Goal: Complete application form: Complete application form

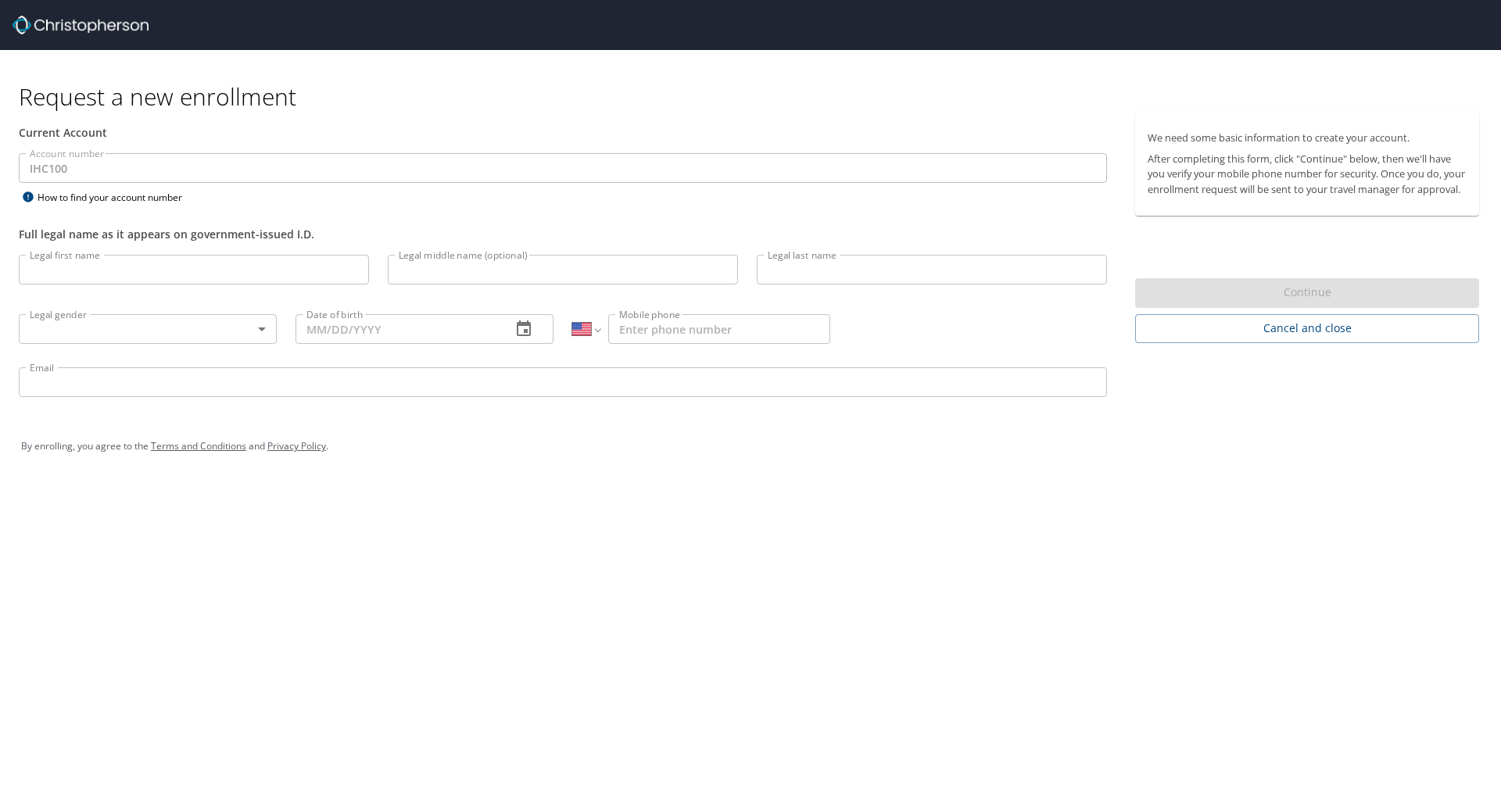
select select "US"
click at [267, 259] on input "Legal first name" at bounding box center [194, 269] width 350 height 29
type input "Brian"
type input "Breviu"
click at [252, 321] on body "Request a new enrollment Current Account Account number IHC100 Account number H…" at bounding box center [750, 406] width 1501 height 812
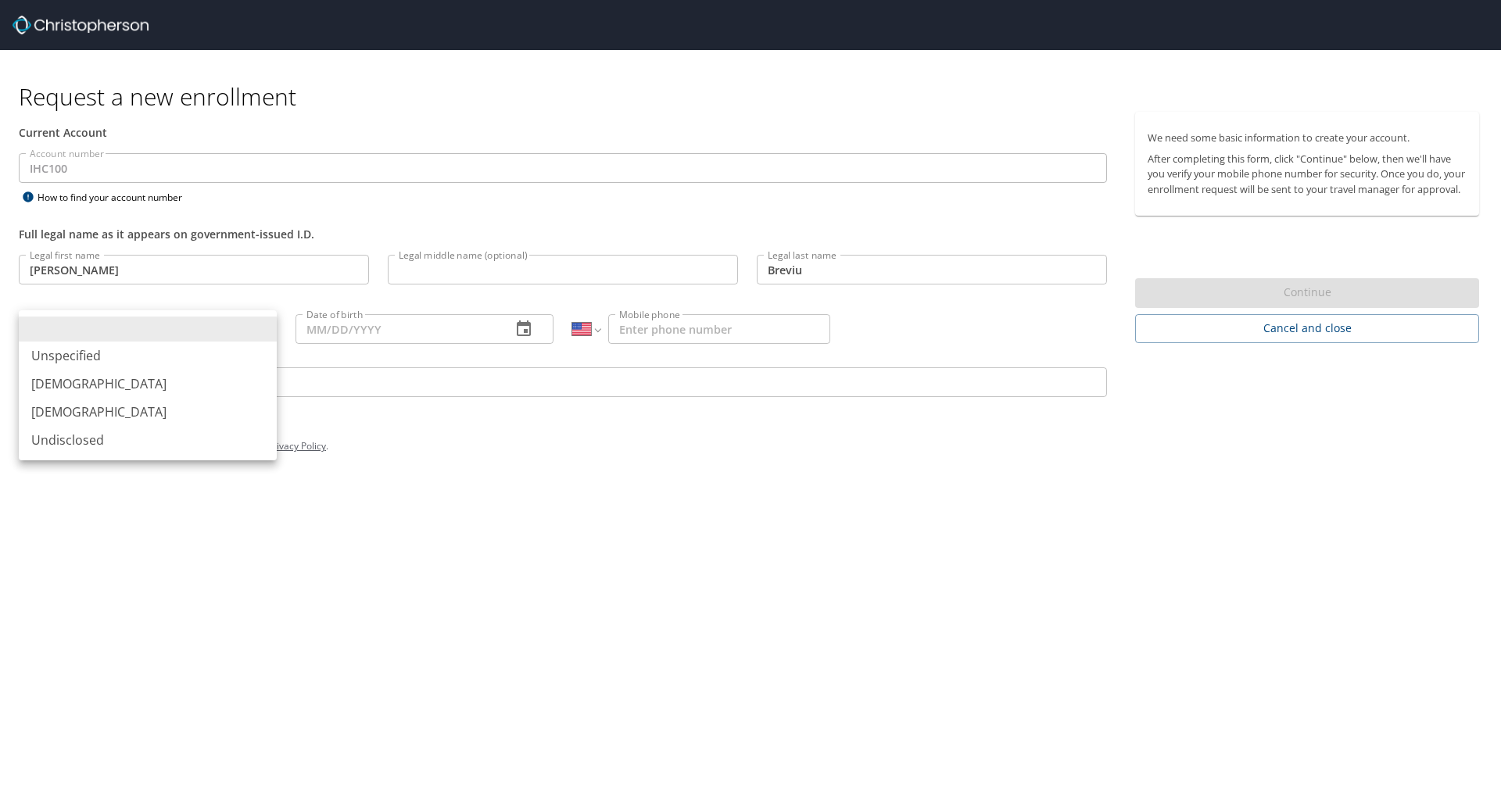
click at [184, 377] on li "Male" at bounding box center [148, 383] width 258 height 29
type input "Male"
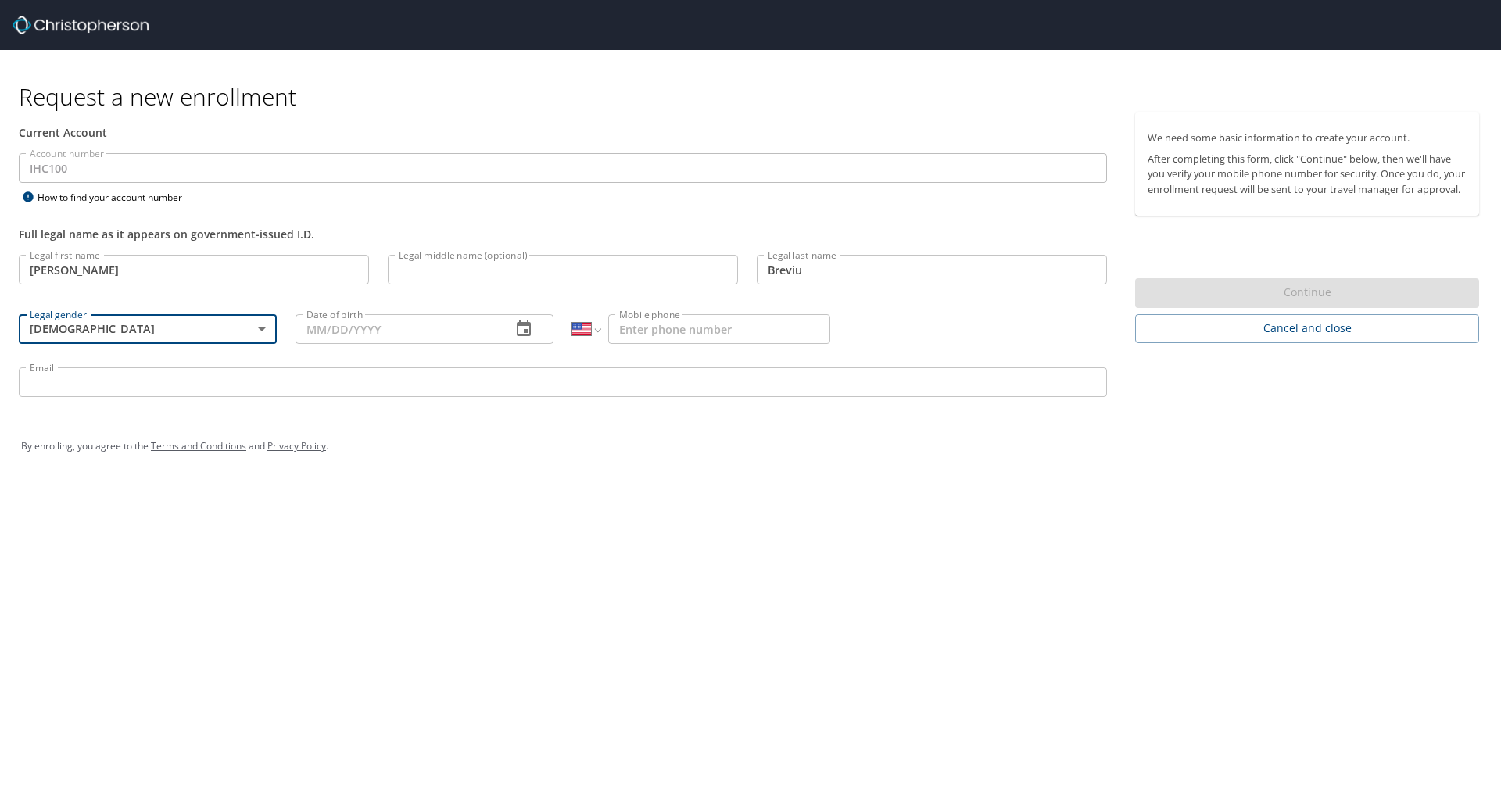
click at [378, 334] on input "Date of birth" at bounding box center [396, 329] width 203 height 29
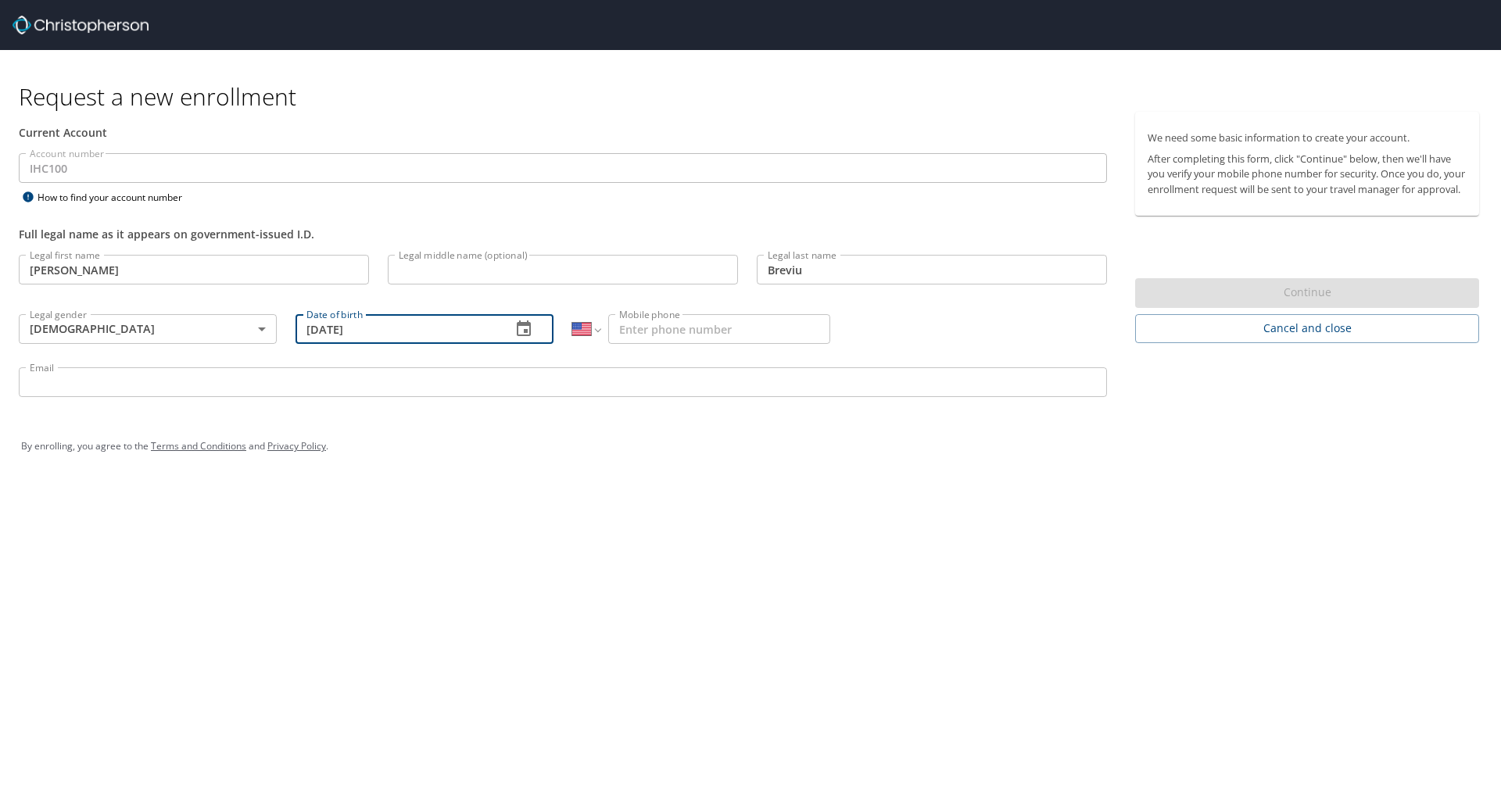
type input "08/24/1983"
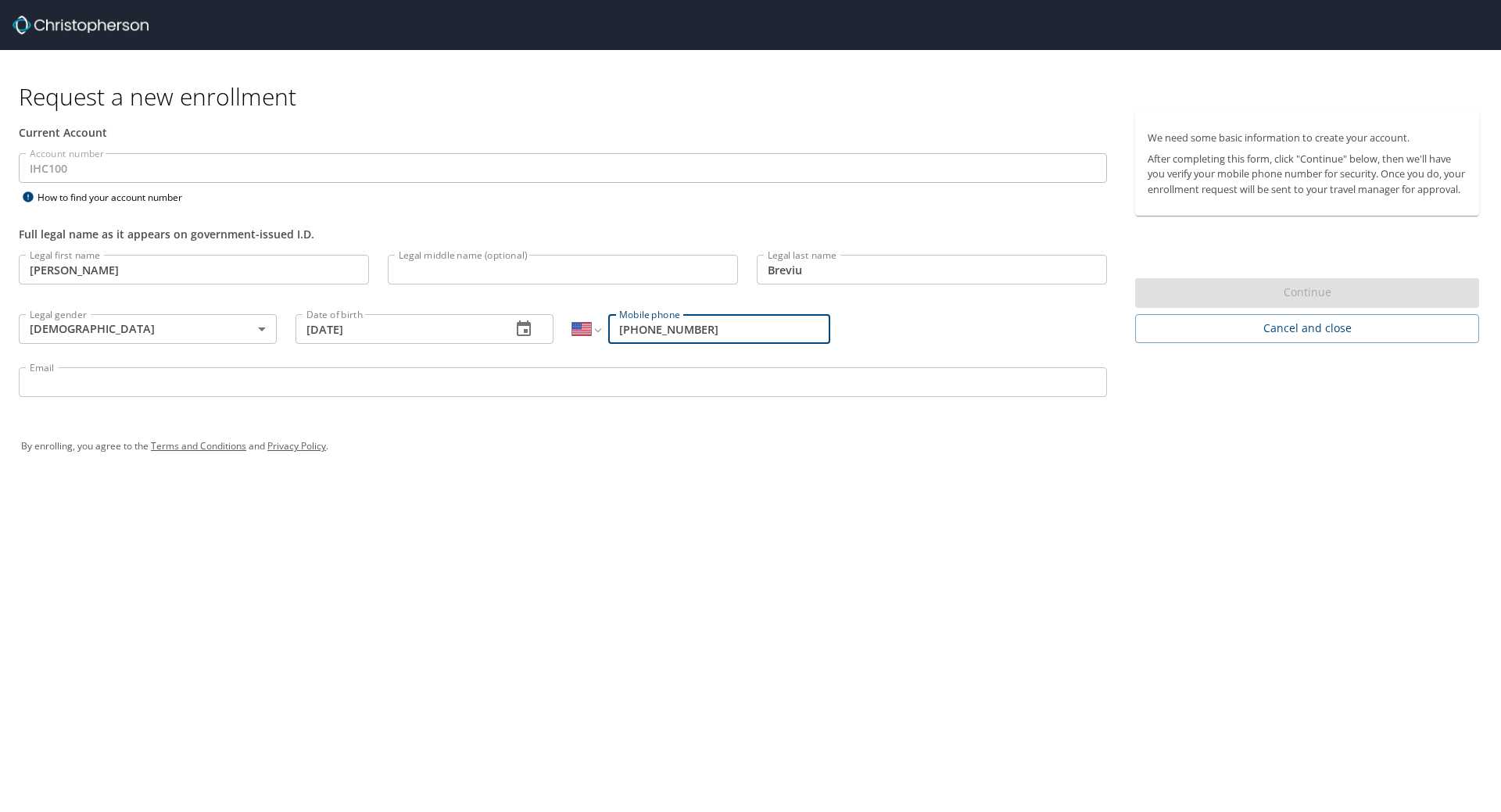
type input "(651) 303-0988"
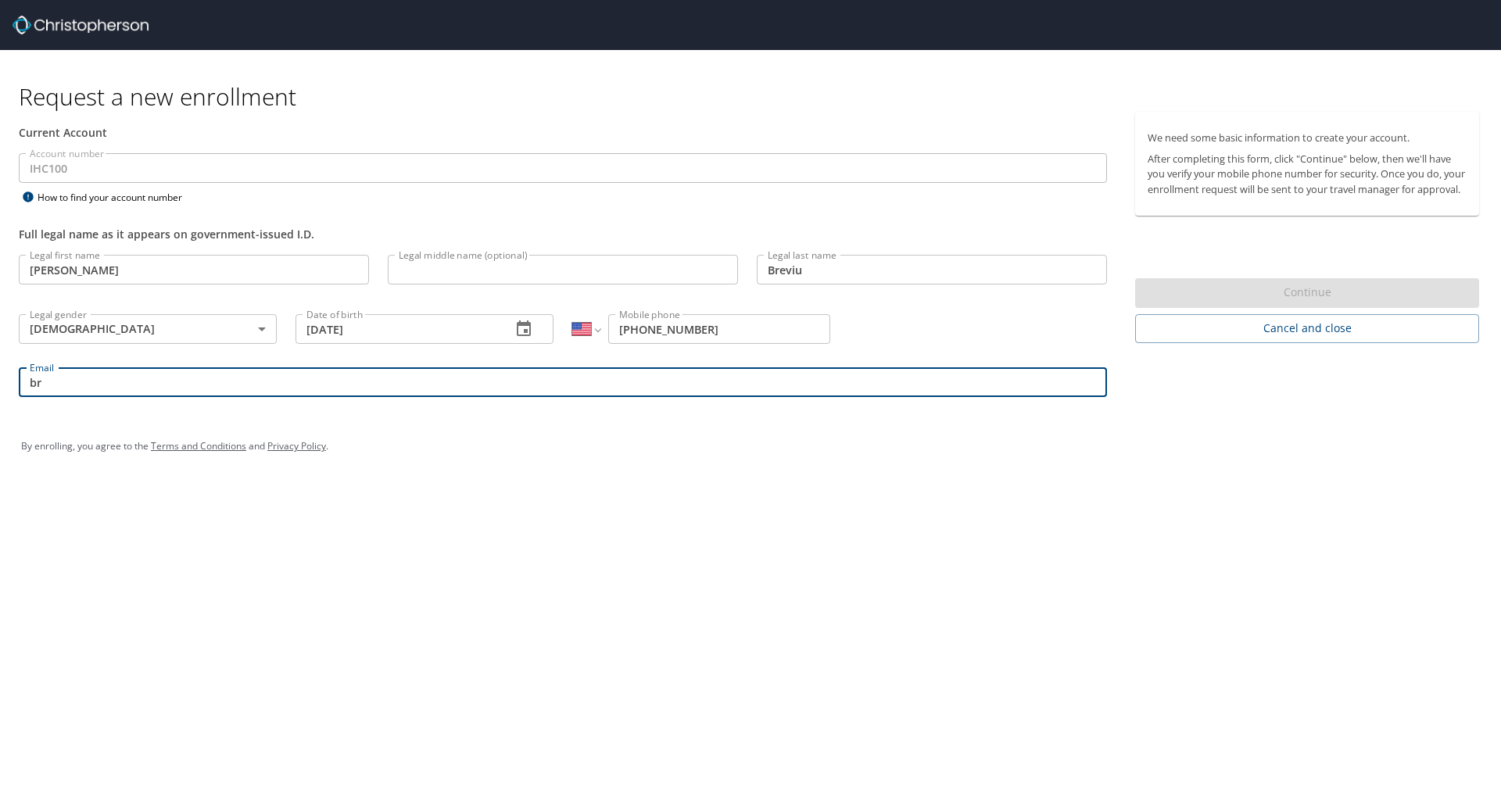
click at [176, 397] on input "br" at bounding box center [562, 382] width 1088 height 29
click at [183, 382] on input "br" at bounding box center [562, 382] width 1088 height 29
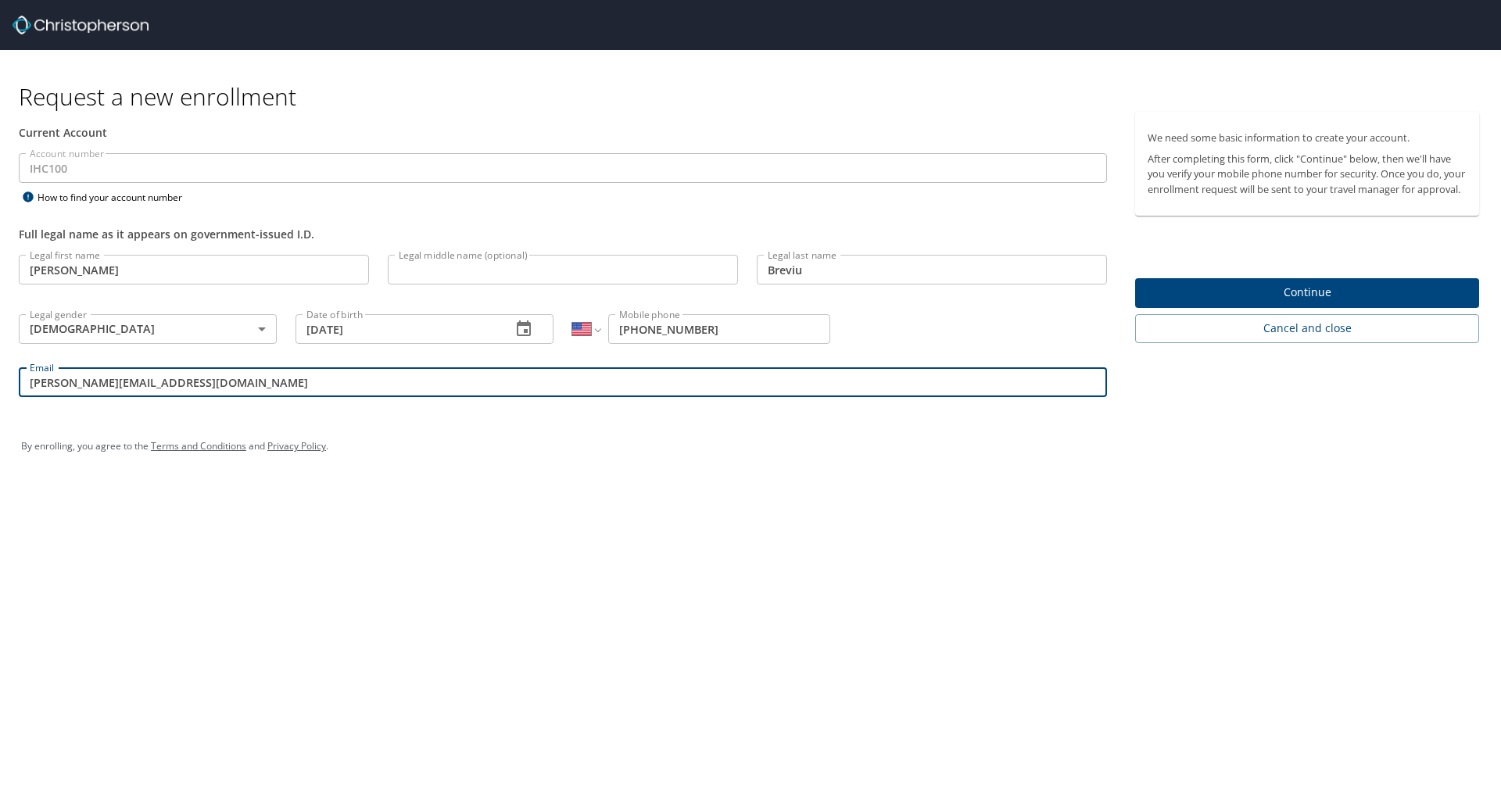
type input "brian.breviu@imail.org"
click at [1211, 297] on span "Continue" at bounding box center [1307, 292] width 319 height 19
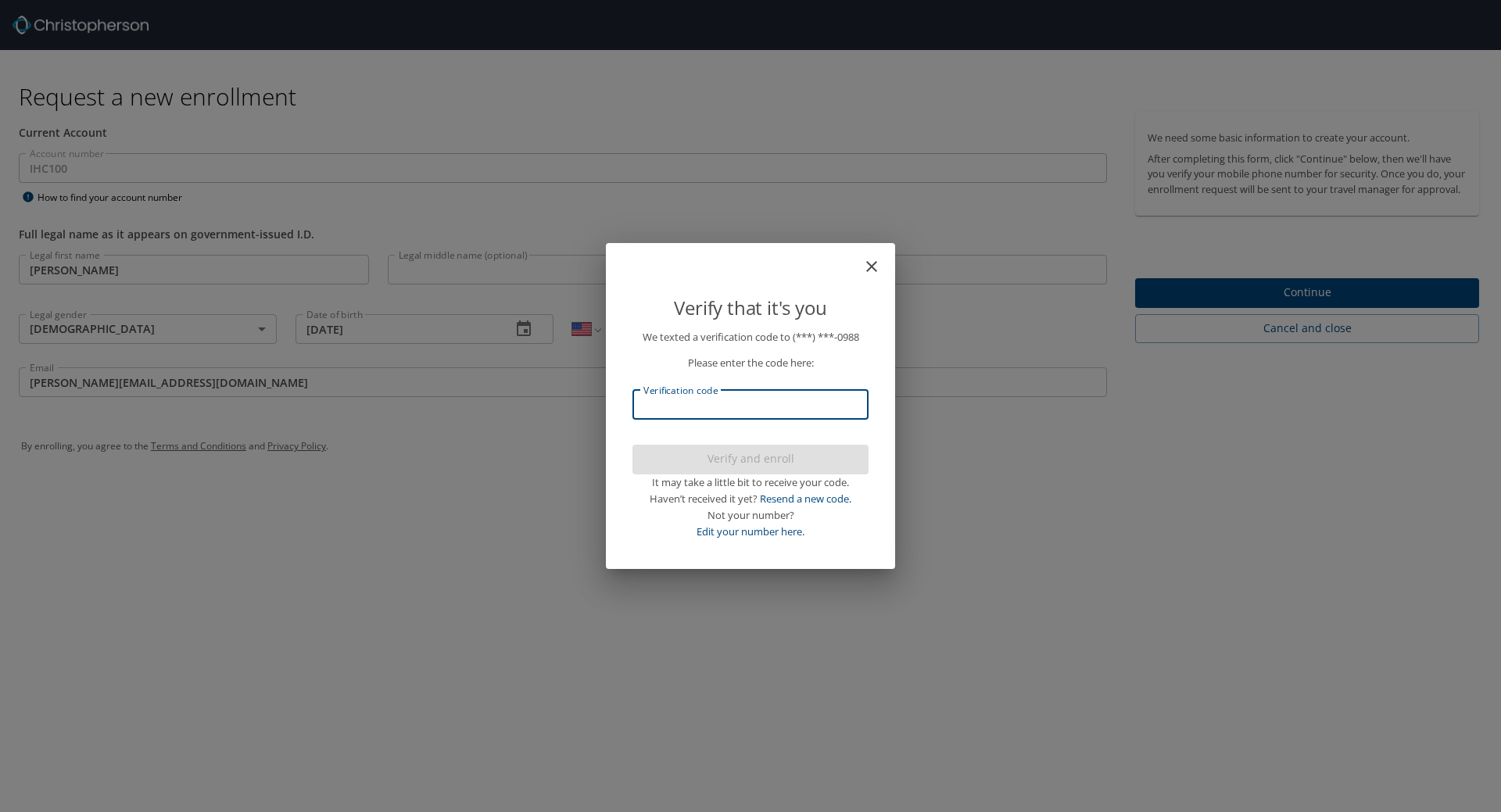
click at [727, 406] on input "Verification code" at bounding box center [750, 405] width 236 height 29
type input "274955"
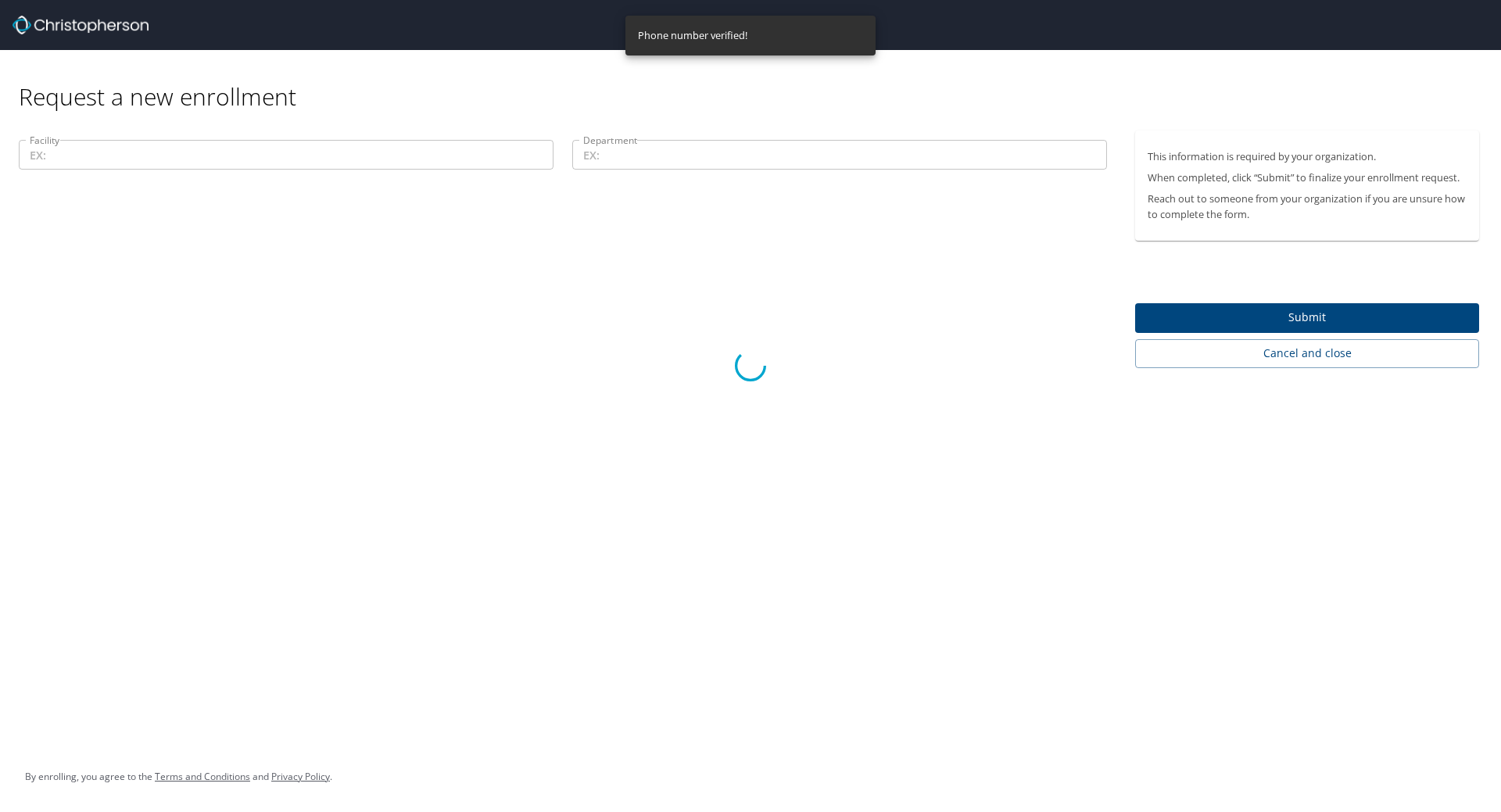
click at [321, 161] on div at bounding box center [750, 365] width 1501 height 893
click at [326, 150] on div at bounding box center [750, 365] width 1501 height 893
click at [39, 149] on div at bounding box center [750, 365] width 1501 height 893
click at [293, 140] on div at bounding box center [750, 365] width 1501 height 893
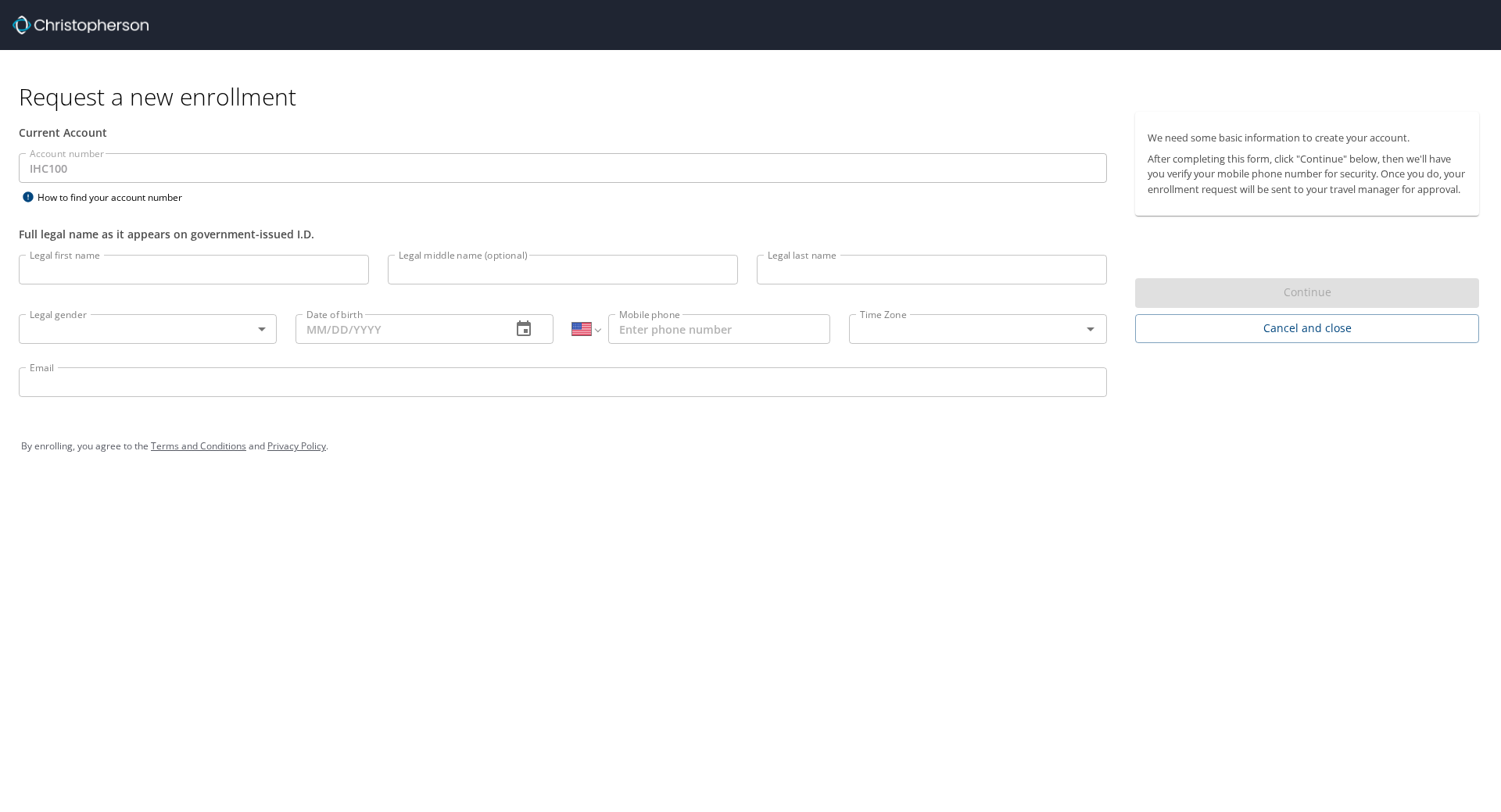
select select "US"
click at [100, 268] on input "Legal first name" at bounding box center [194, 269] width 350 height 29
type input "Brian"
click at [797, 277] on input "Legal last name" at bounding box center [932, 269] width 350 height 29
type input "Breviu"
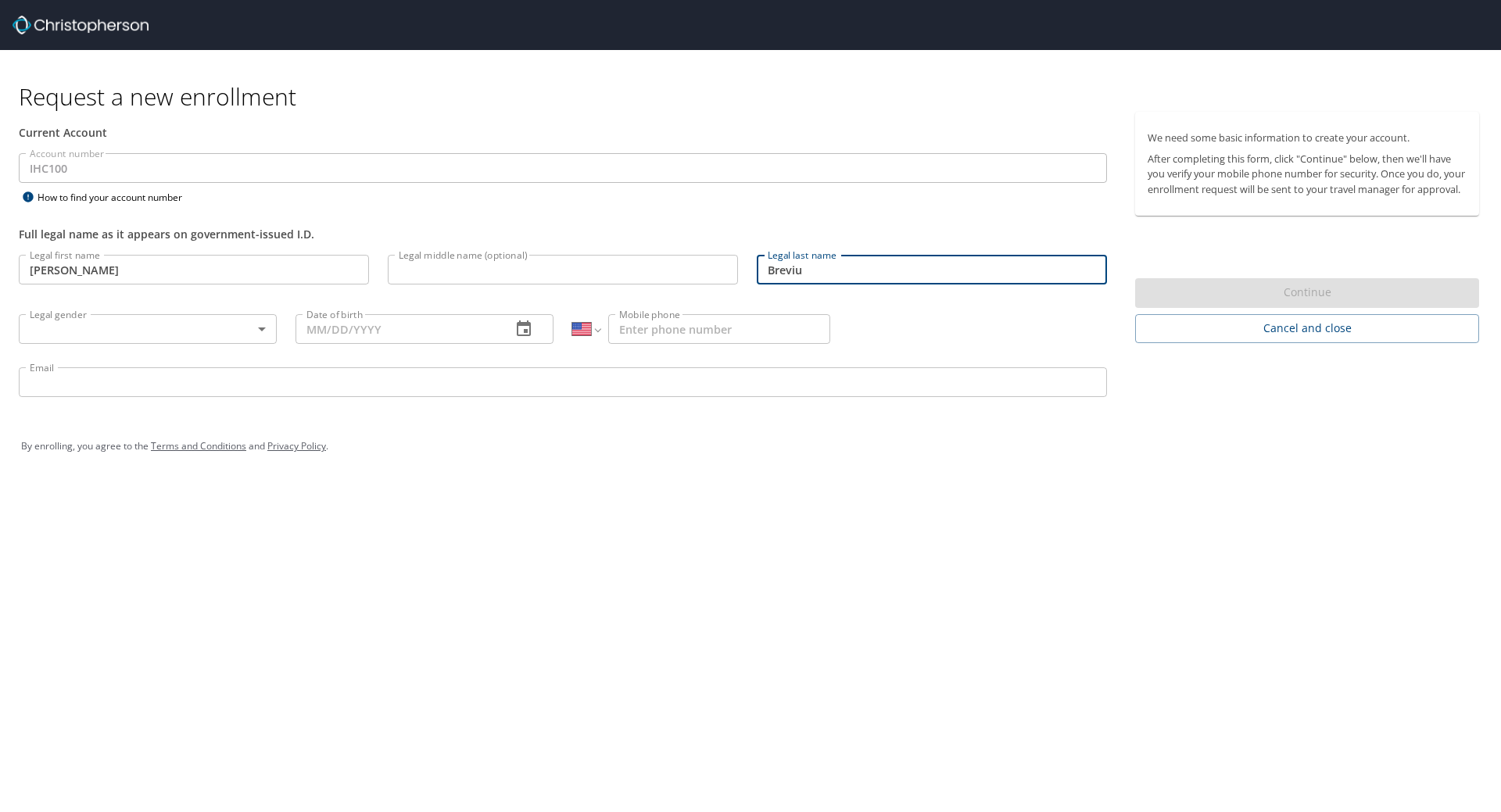
click at [89, 323] on body "Request a new enrollment Current Account Account number IHC100 Account number H…" at bounding box center [750, 406] width 1501 height 812
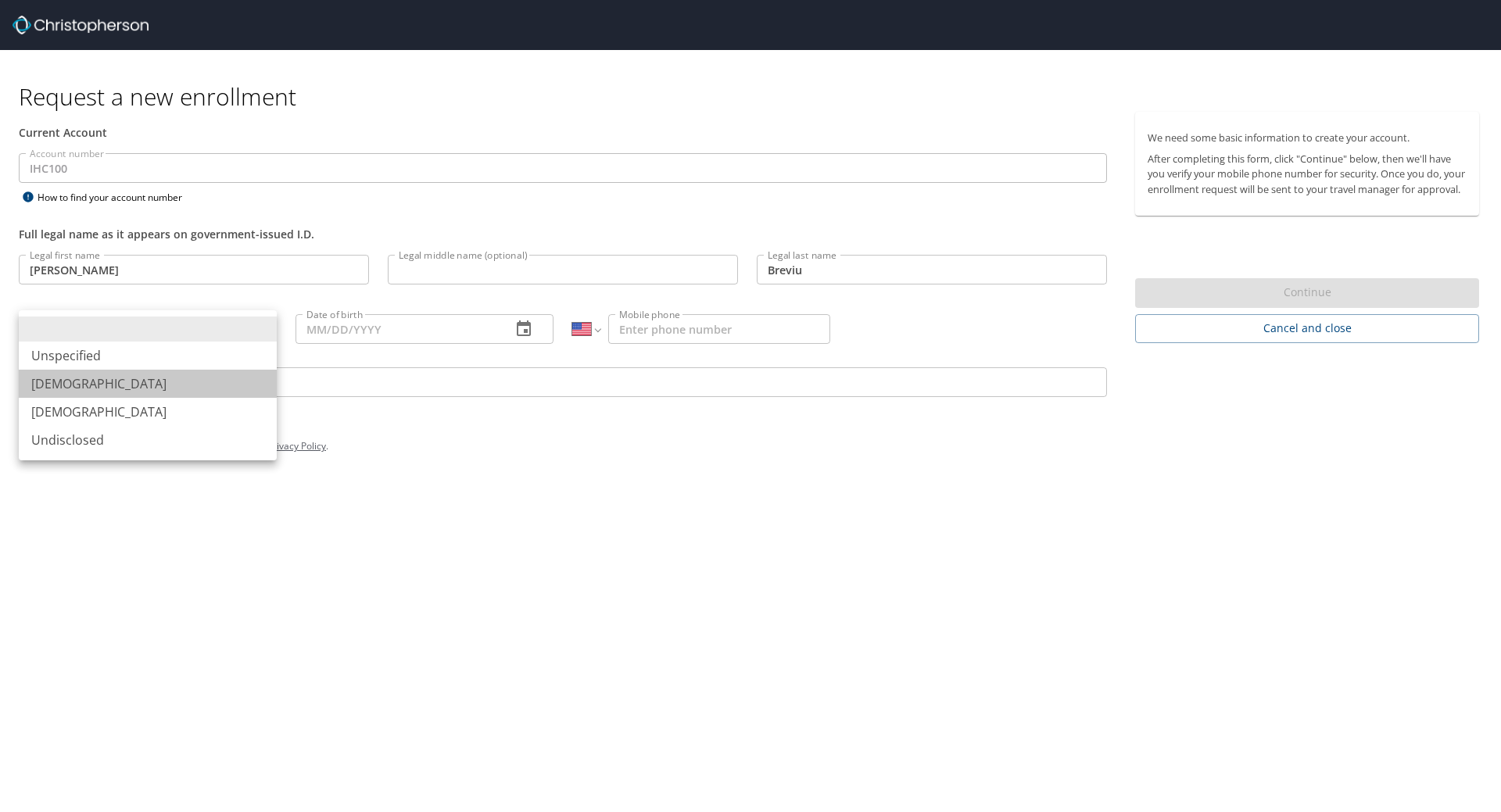
click at [67, 392] on li "Male" at bounding box center [148, 383] width 258 height 29
type input "Male"
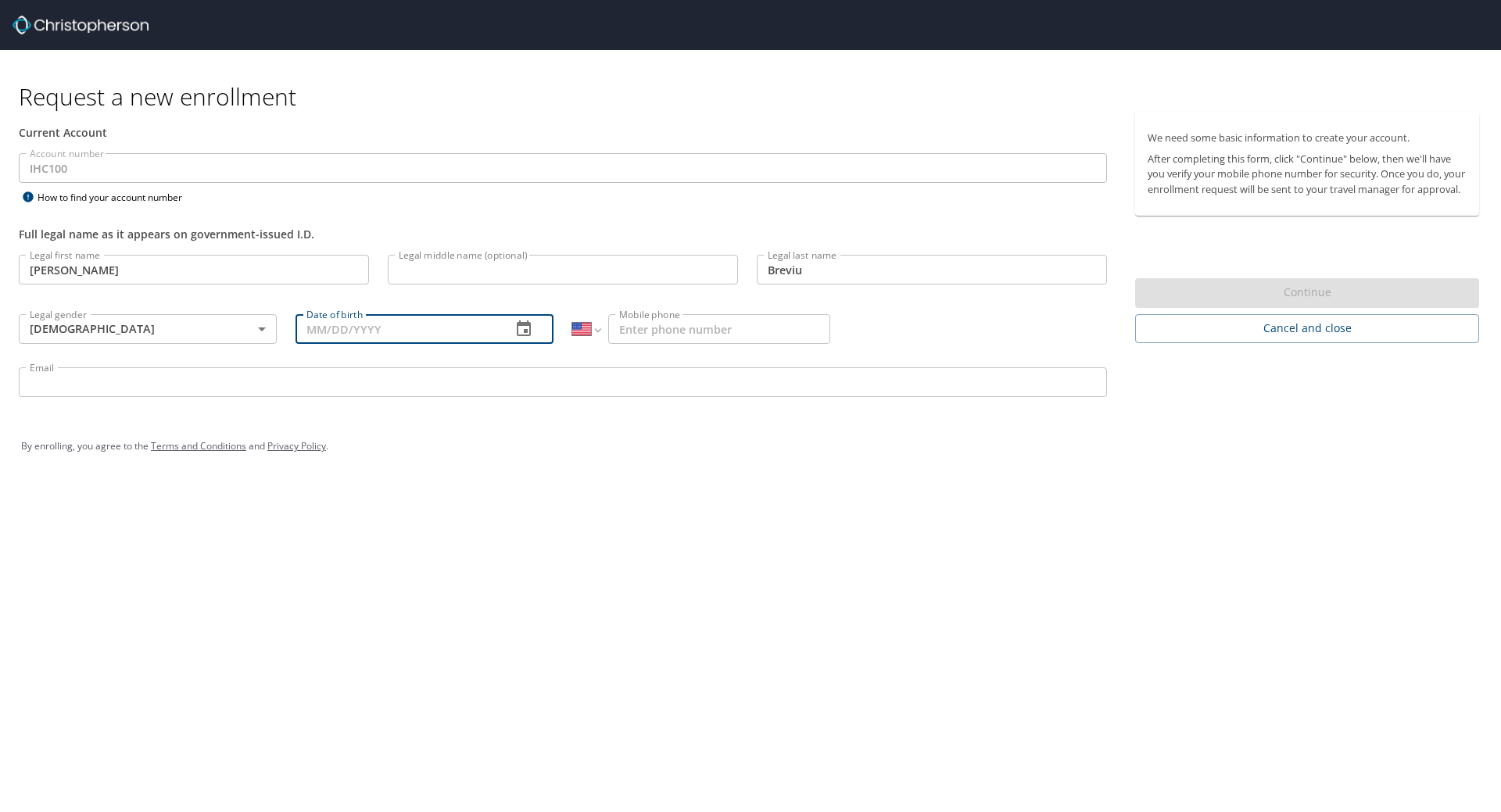
click at [408, 326] on input "Date of birth" at bounding box center [396, 329] width 203 height 29
type input "08/24/1983"
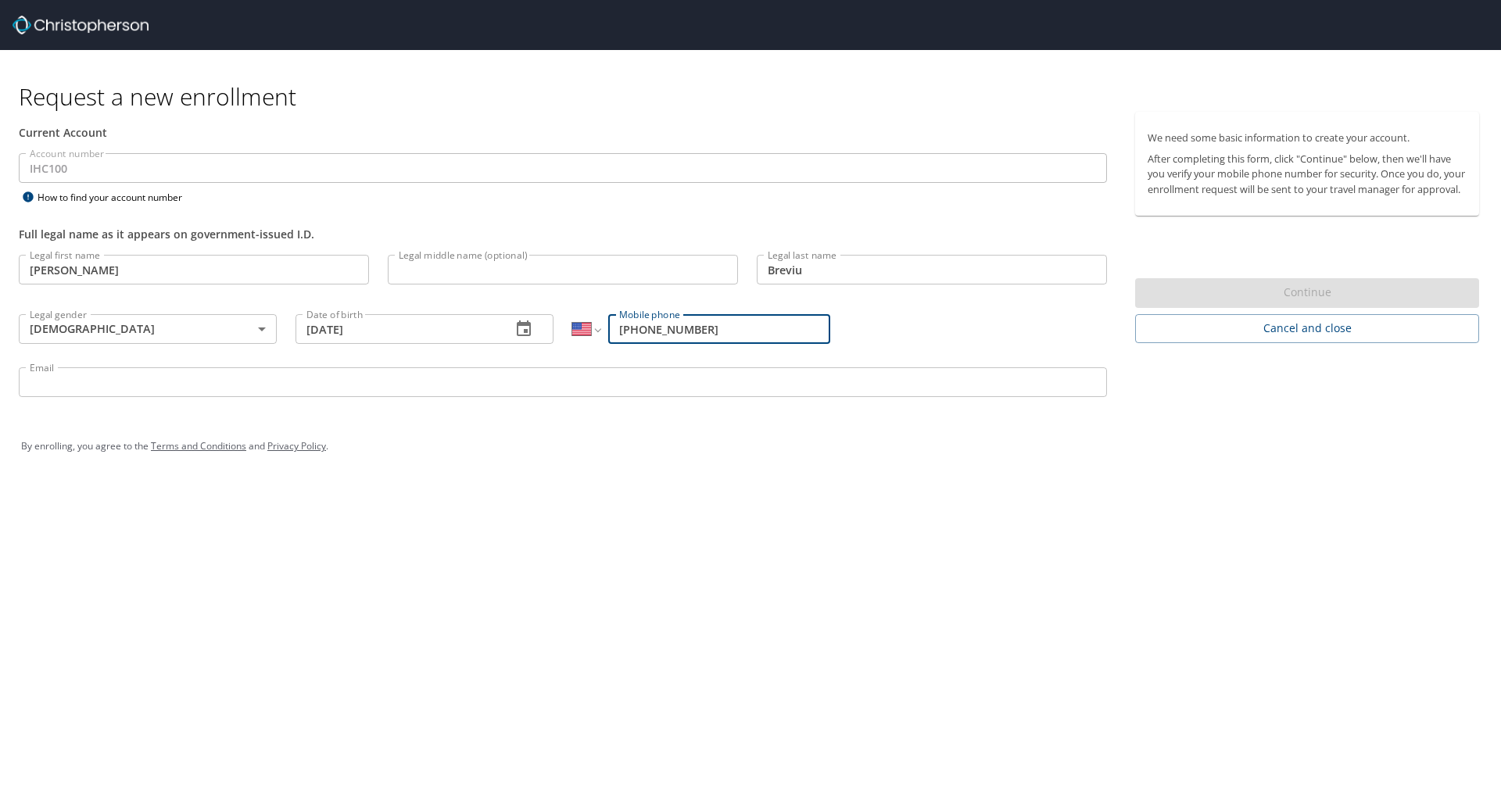
type input "(651) 303-0988"
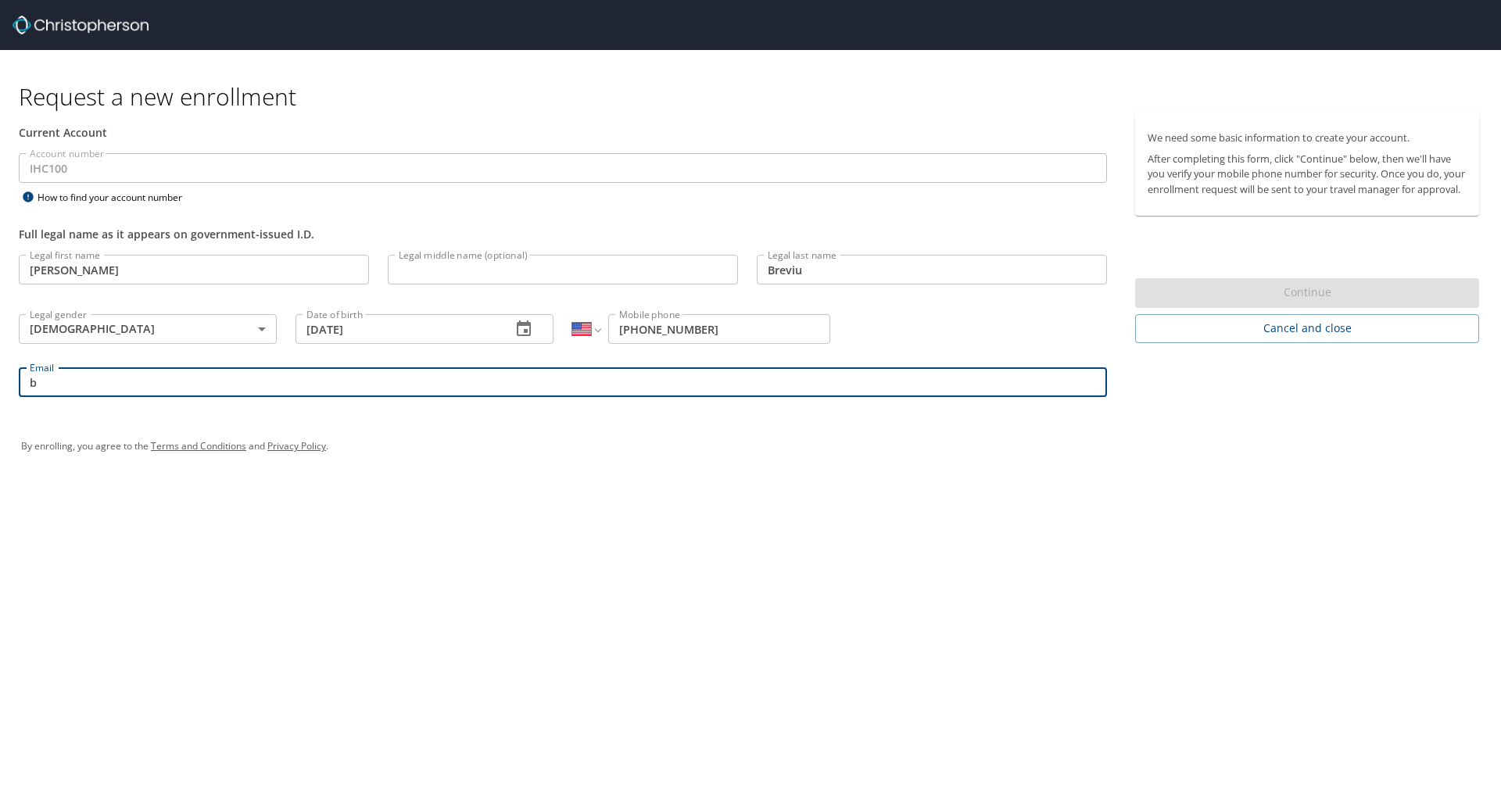
type input "brian.breviu@imail.org"
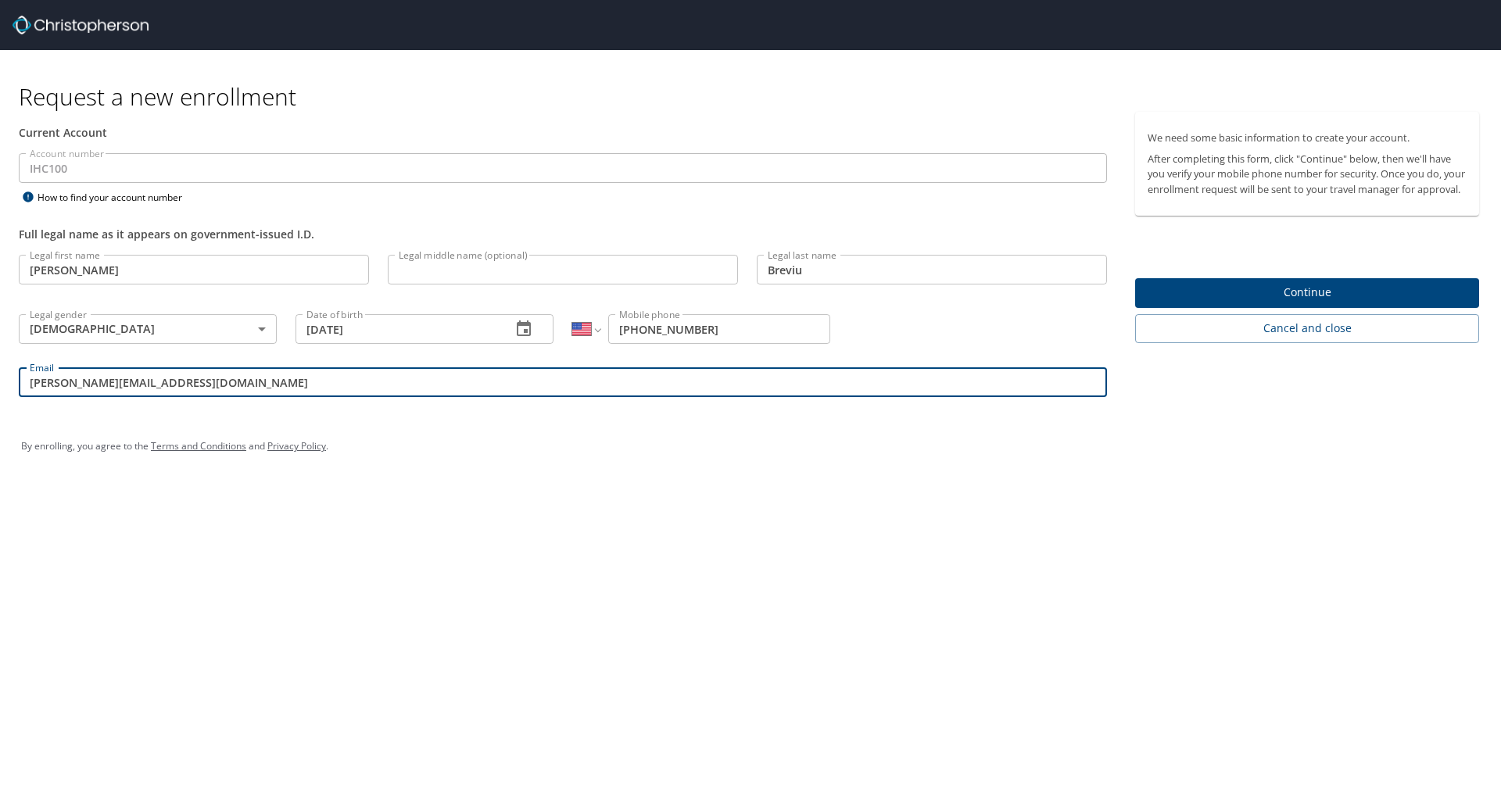
click at [1365, 302] on span "Continue" at bounding box center [1307, 292] width 319 height 19
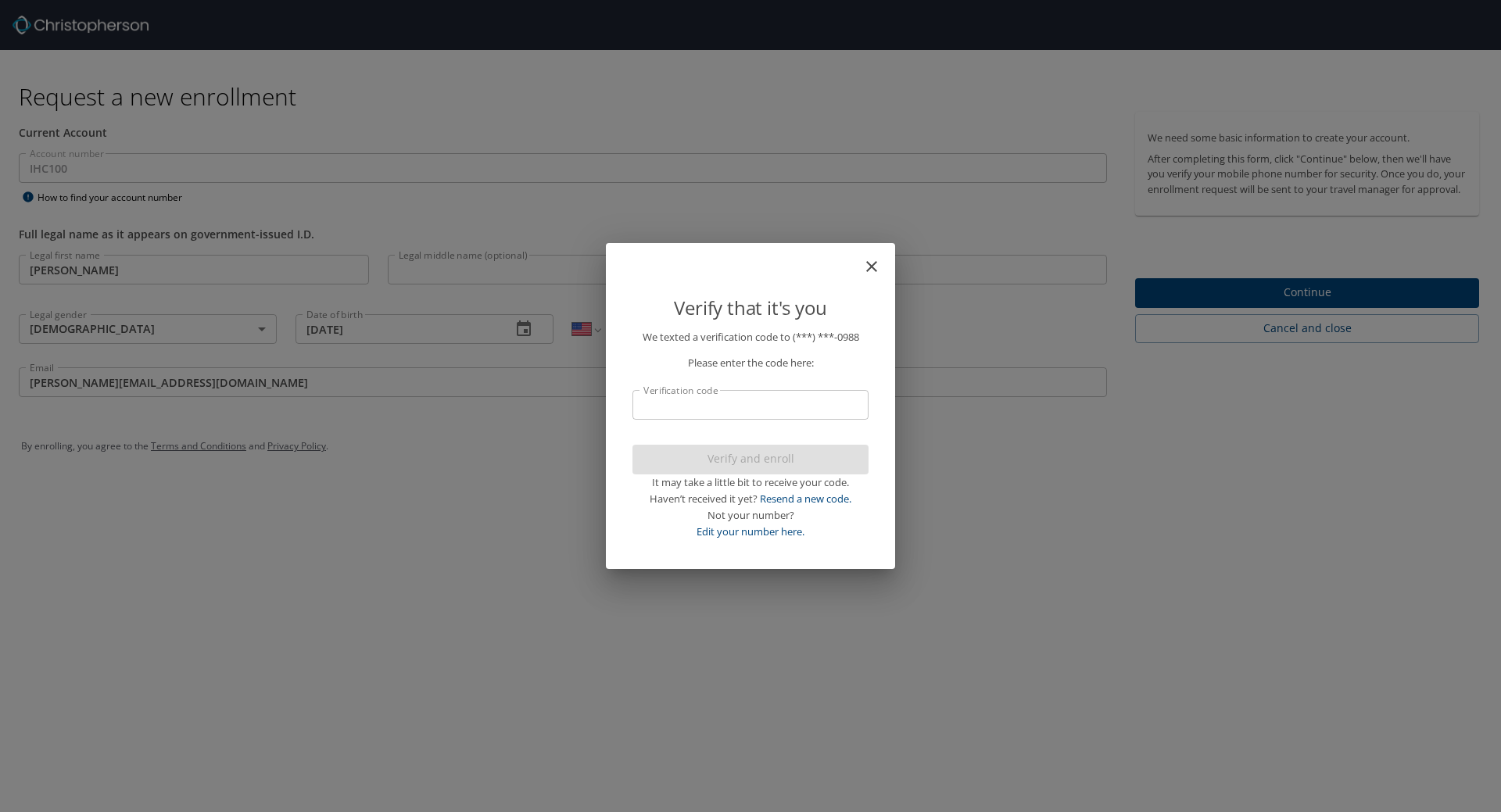
click at [814, 393] on input "Verification code" at bounding box center [750, 405] width 236 height 29
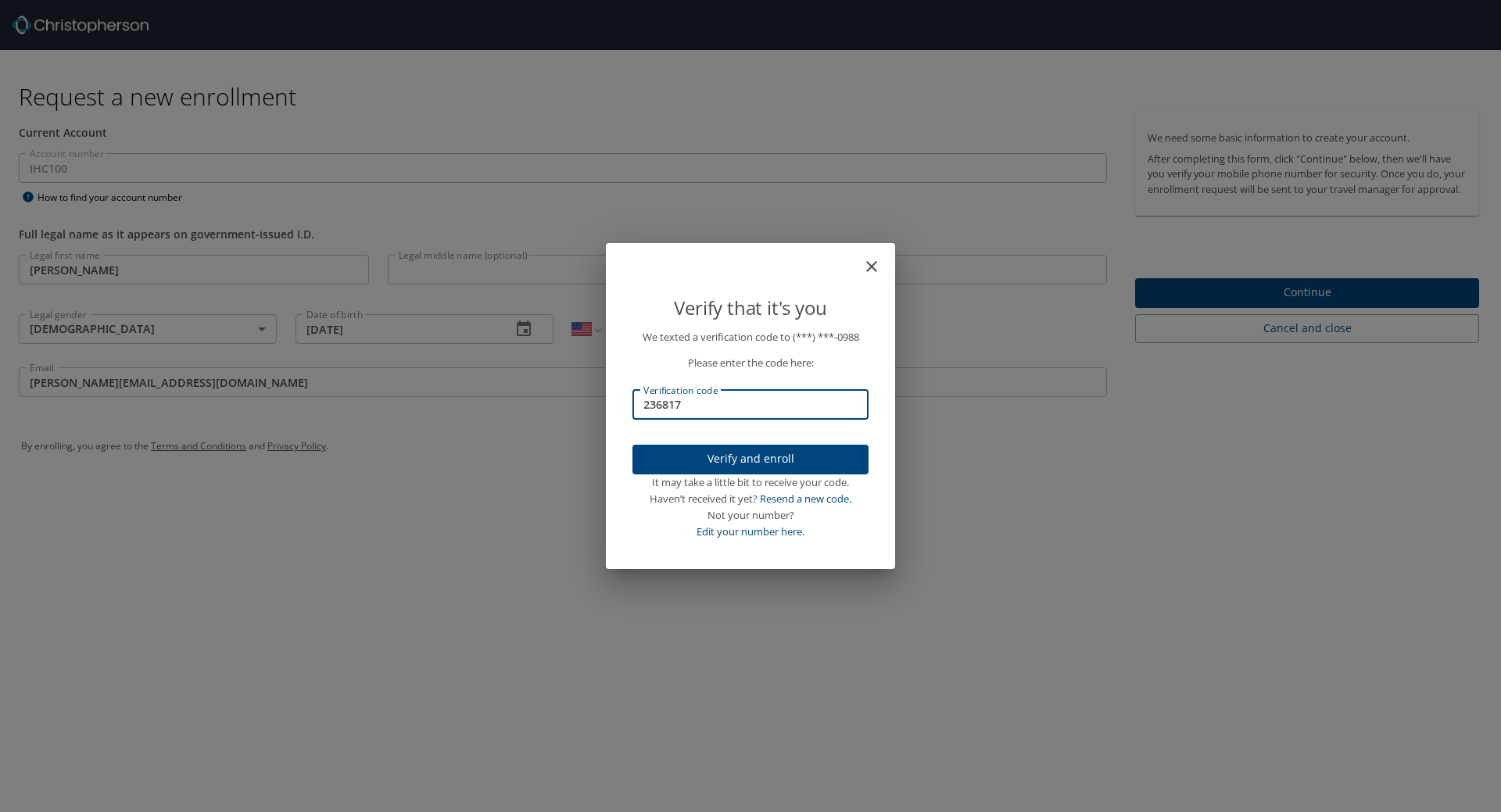
type input "236817"
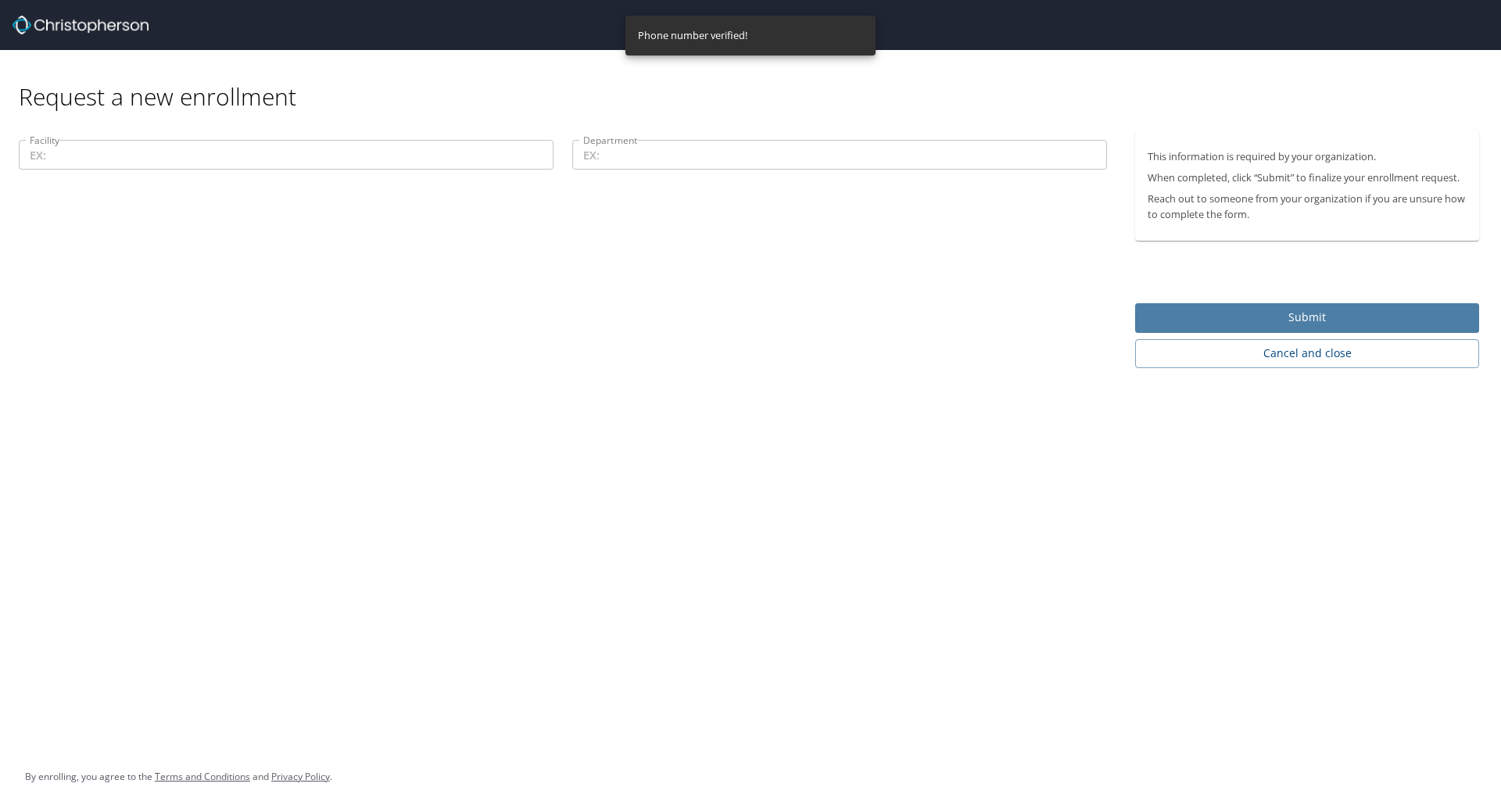
click at [1291, 323] on span "Submit" at bounding box center [1307, 317] width 319 height 19
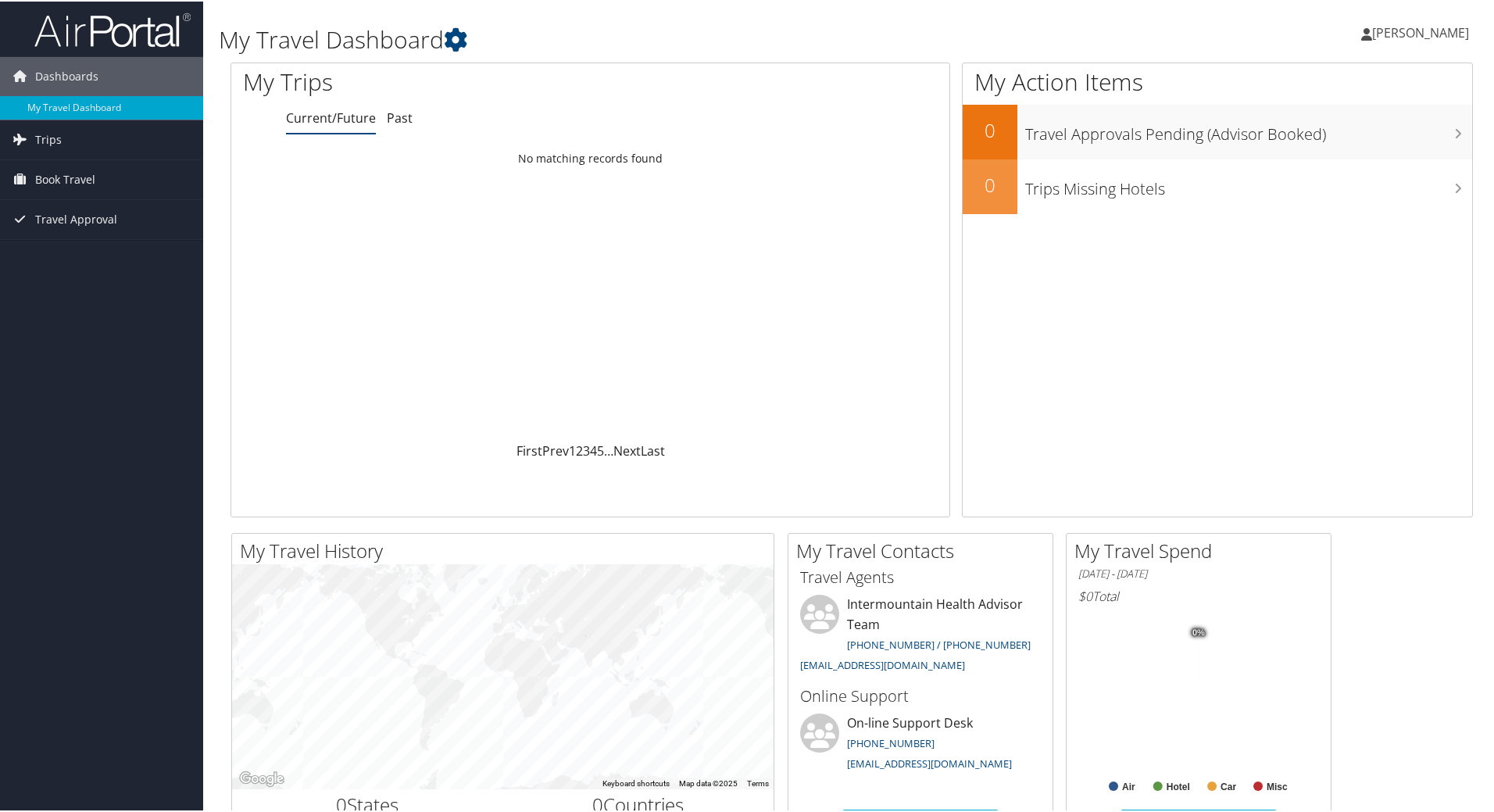
click at [1410, 30] on span "[PERSON_NAME]" at bounding box center [1420, 31] width 97 height 18
click at [1395, 133] on link "View Travel Profile" at bounding box center [1379, 139] width 174 height 27
click at [86, 136] on link "Trips" at bounding box center [101, 138] width 203 height 39
click at [85, 245] on span "Book Travel" at bounding box center [65, 248] width 60 height 39
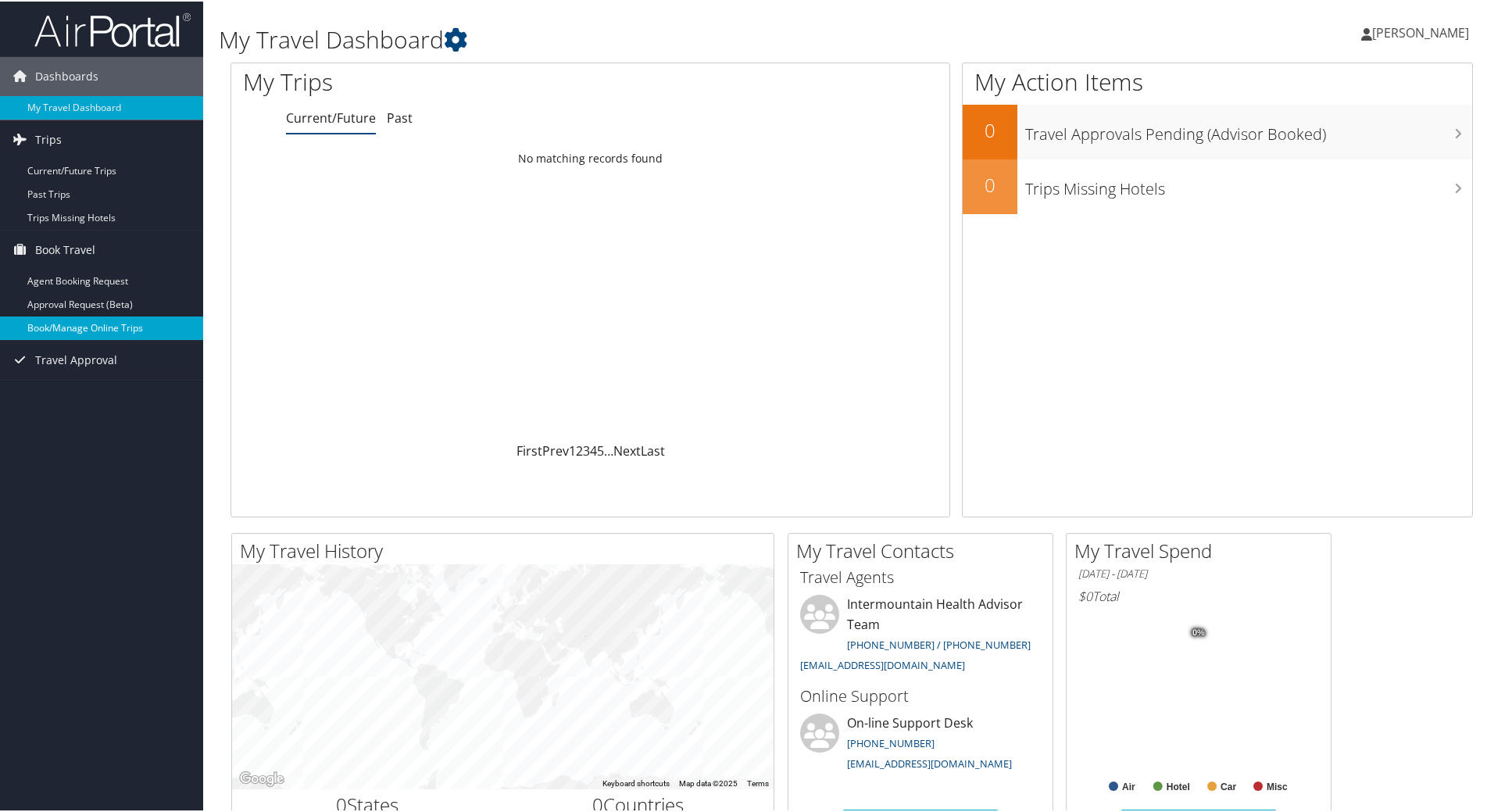
click at [131, 326] on link "Book/Manage Online Trips" at bounding box center [101, 326] width 203 height 23
